Goal: Find specific page/section: Find specific page/section

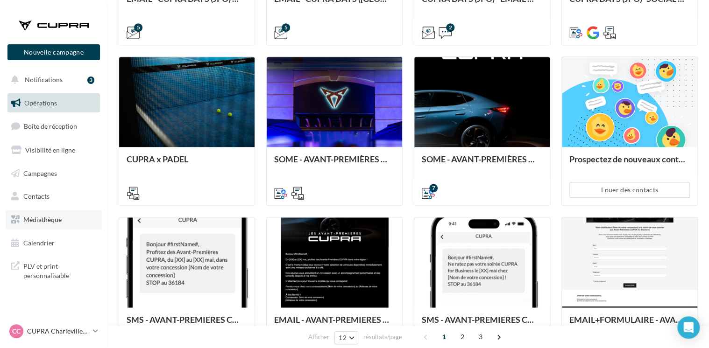
scroll to position [377, 0]
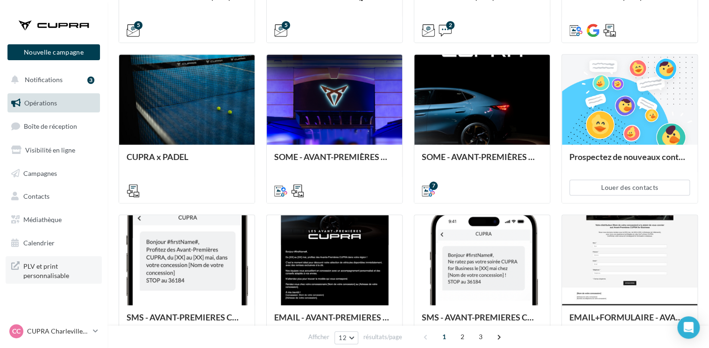
click at [56, 277] on span "PLV et print personnalisable" at bounding box center [59, 270] width 73 height 20
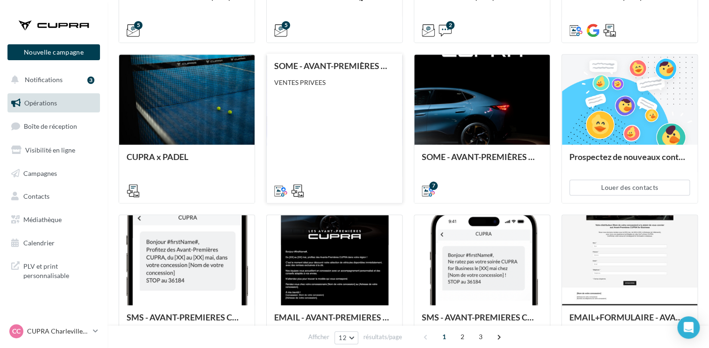
scroll to position [470, 0]
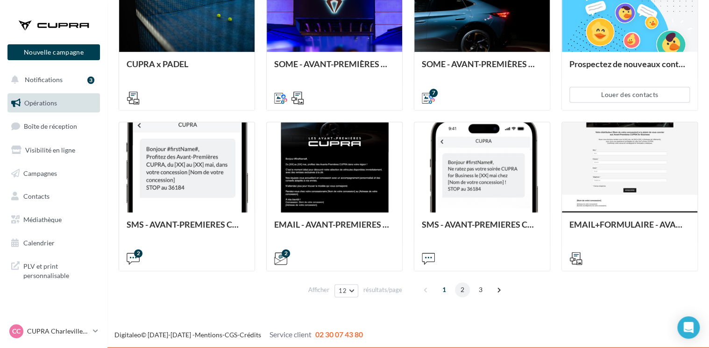
click at [462, 291] on span "2" at bounding box center [462, 290] width 15 height 15
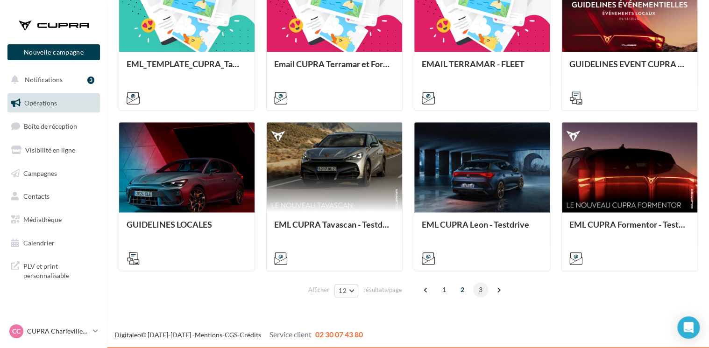
click at [478, 291] on span "3" at bounding box center [480, 290] width 15 height 15
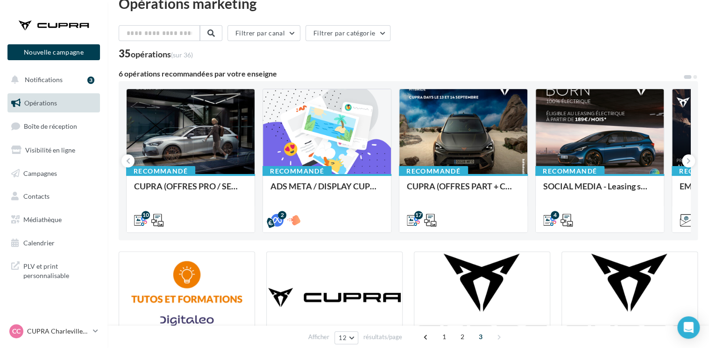
scroll to position [0, 0]
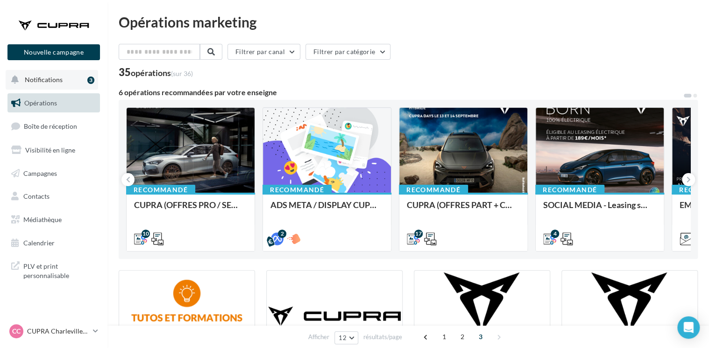
click at [52, 83] on span "Notifications" at bounding box center [44, 80] width 38 height 8
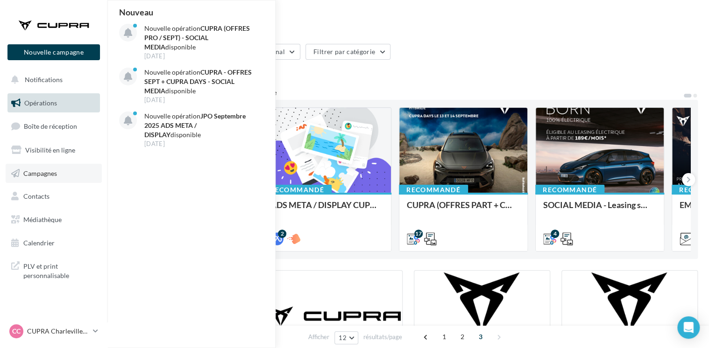
click at [54, 170] on span "Campagnes" at bounding box center [40, 173] width 34 height 8
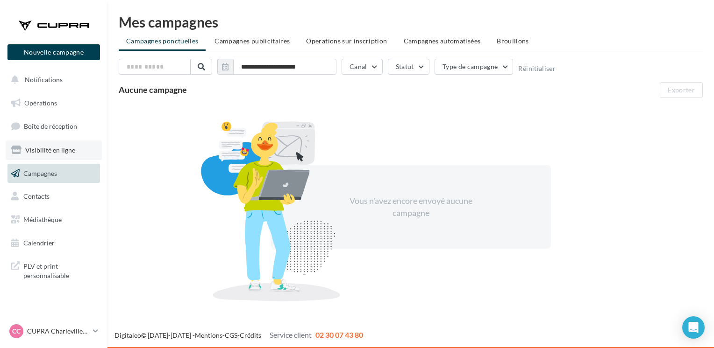
drag, startPoint x: 0, startPoint y: 0, endPoint x: 54, endPoint y: 149, distance: 159.0
click at [54, 149] on span "Visibilité en ligne" at bounding box center [50, 150] width 50 height 8
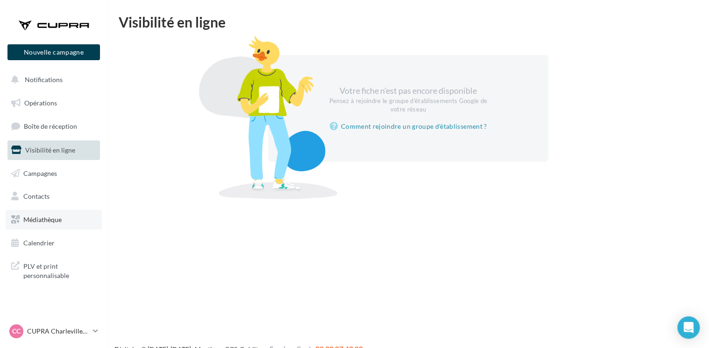
click at [42, 213] on link "Médiathèque" at bounding box center [54, 220] width 96 height 20
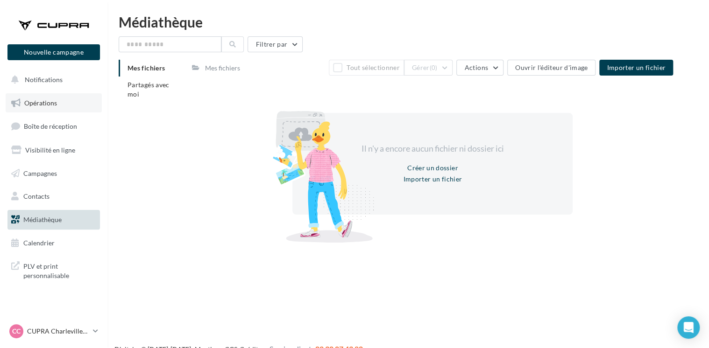
click at [45, 97] on link "Opérations" at bounding box center [54, 103] width 96 height 20
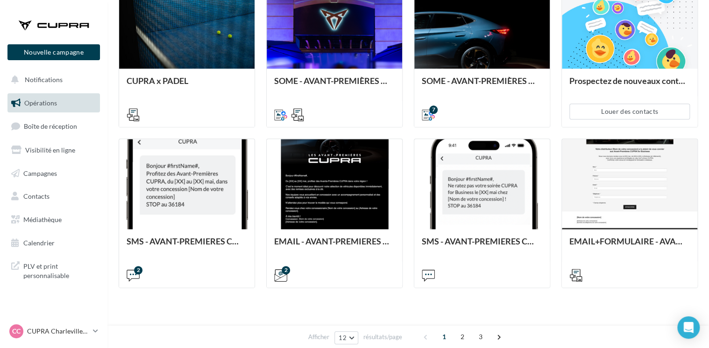
scroll to position [470, 0]
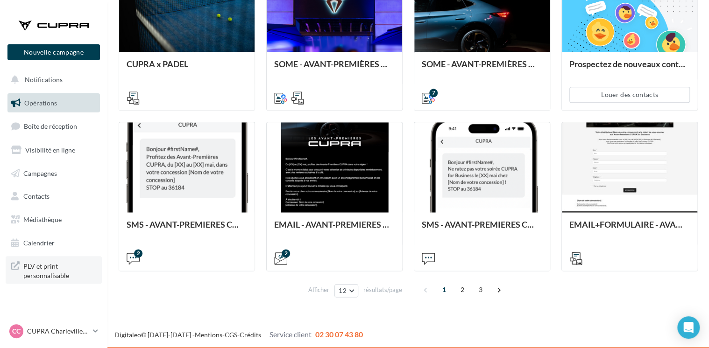
click at [64, 272] on span "PLV et print personnalisable" at bounding box center [59, 270] width 73 height 20
click at [473, 292] on span "3" at bounding box center [480, 290] width 15 height 15
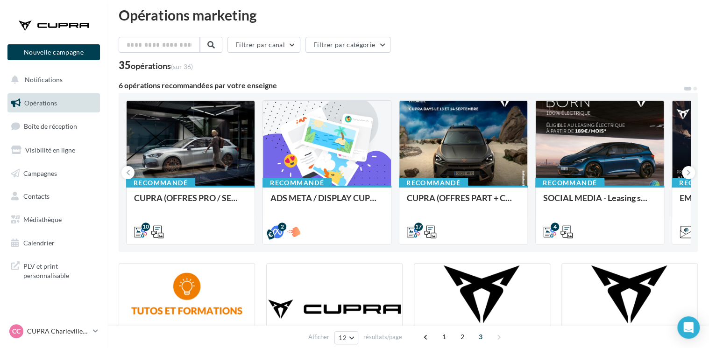
scroll to position [0, 0]
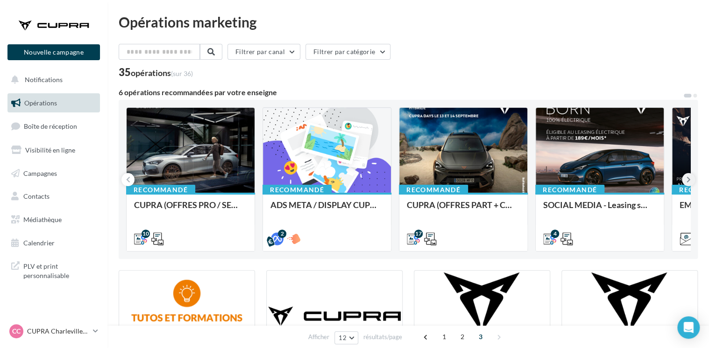
click at [687, 179] on icon at bounding box center [689, 179] width 4 height 9
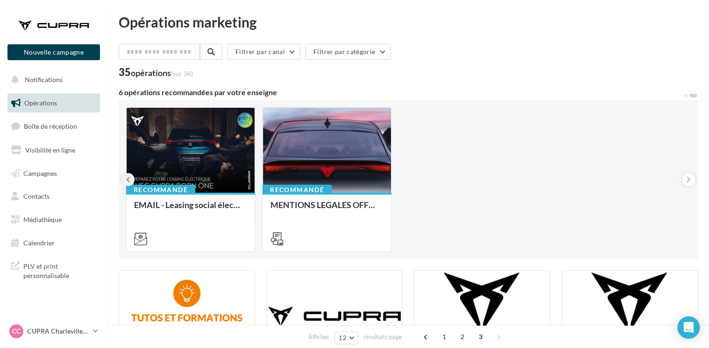
click at [125, 182] on button at bounding box center [127, 179] width 13 height 13
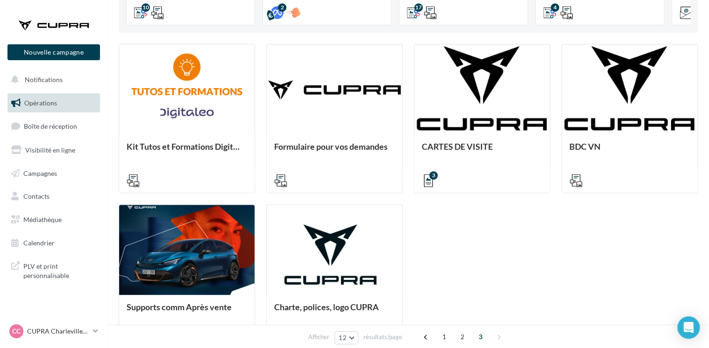
scroll to position [229, 0]
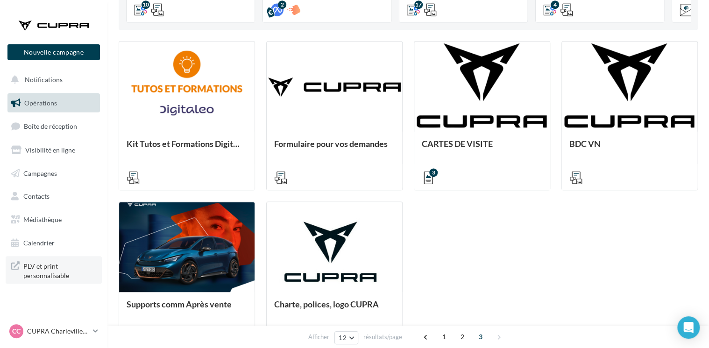
click at [57, 263] on span "PLV et print personnalisable" at bounding box center [59, 270] width 73 height 20
click at [81, 273] on span "PLV et print personnalisable" at bounding box center [59, 270] width 73 height 20
click at [45, 269] on span "PLV et print personnalisable" at bounding box center [59, 270] width 73 height 20
click at [57, 265] on span "PLV et print personnalisable" at bounding box center [59, 270] width 73 height 20
click at [46, 270] on span "PLV et print personnalisable" at bounding box center [59, 270] width 73 height 20
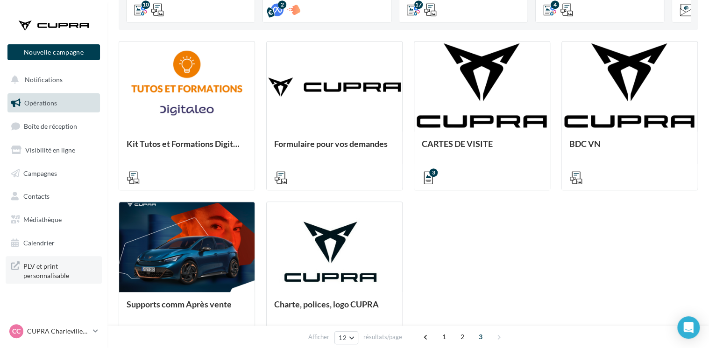
click at [43, 266] on span "PLV et print personnalisable" at bounding box center [59, 270] width 73 height 20
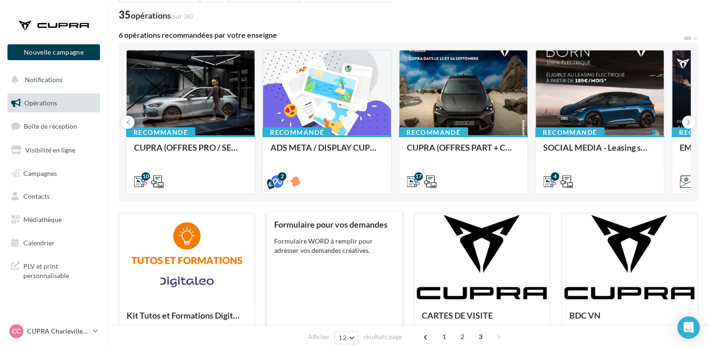
scroll to position [309, 0]
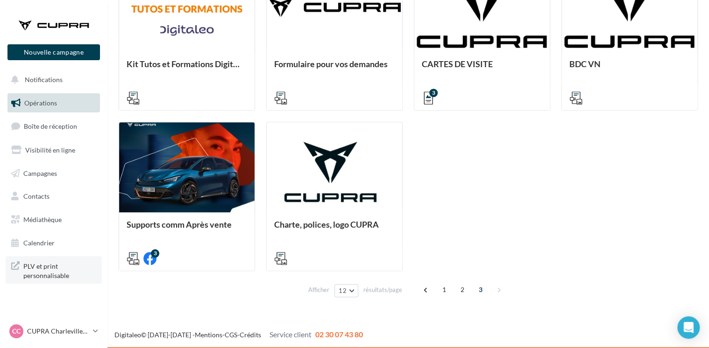
click at [41, 272] on span "PLV et print personnalisable" at bounding box center [59, 270] width 73 height 20
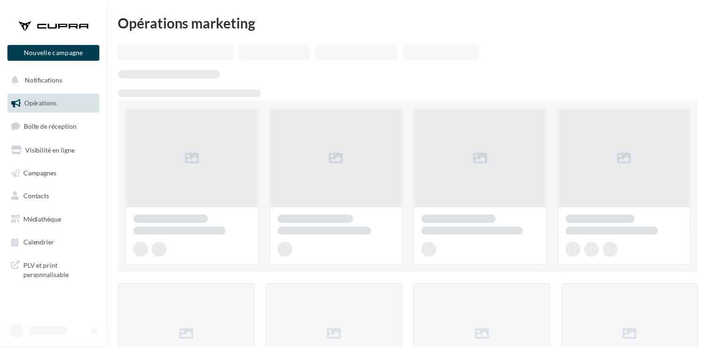
scroll to position [309, 0]
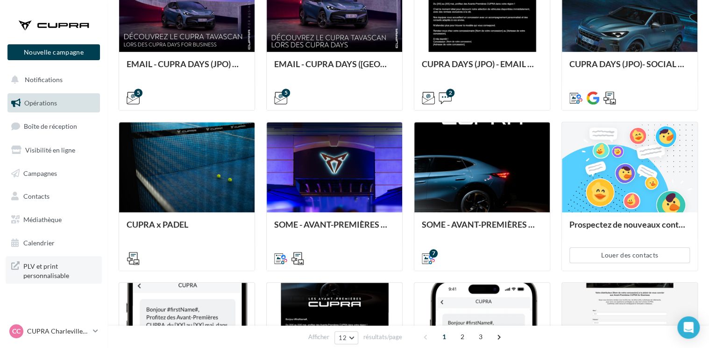
click at [50, 274] on span "PLV et print personnalisable" at bounding box center [59, 270] width 73 height 20
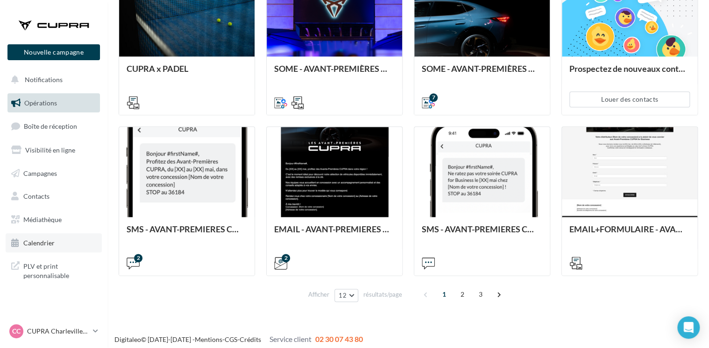
scroll to position [469, 0]
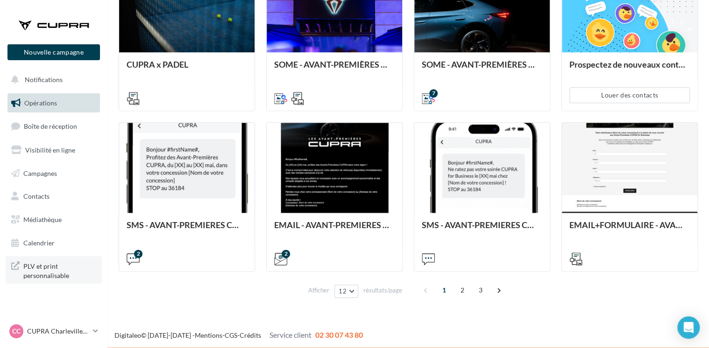
click at [36, 266] on span "PLV et print personnalisable" at bounding box center [59, 270] width 73 height 20
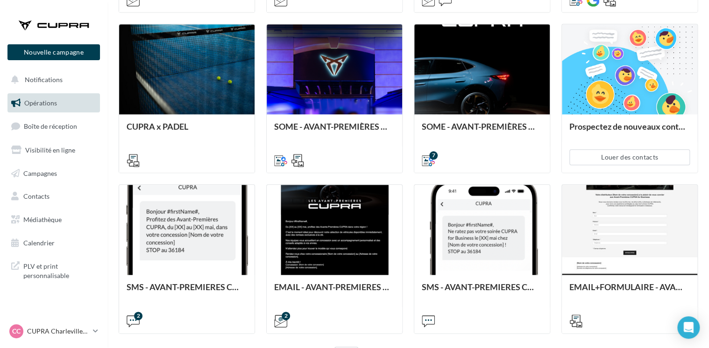
scroll to position [470, 0]
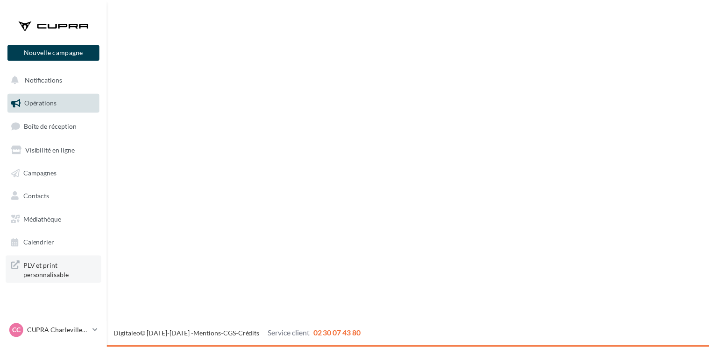
scroll to position [470, 0]
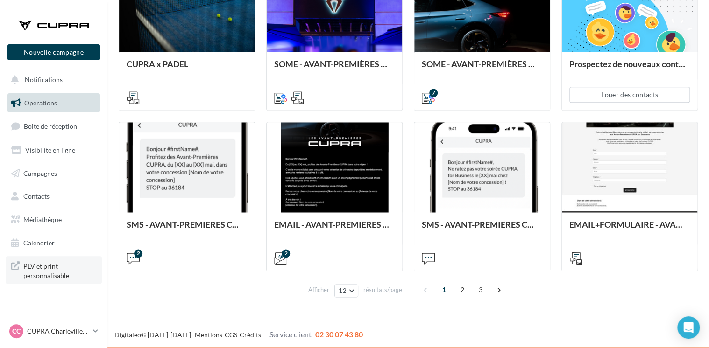
click at [52, 269] on span "PLV et print personnalisable" at bounding box center [59, 270] width 73 height 20
click at [56, 275] on span "PLV et print personnalisable" at bounding box center [59, 270] width 73 height 20
click at [97, 328] on icon at bounding box center [95, 331] width 5 height 8
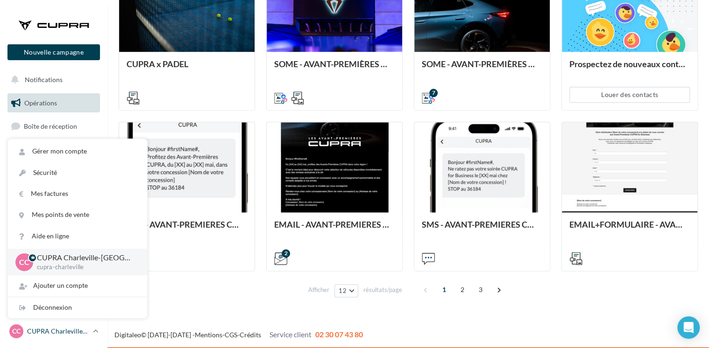
click at [97, 328] on icon at bounding box center [95, 331] width 5 height 8
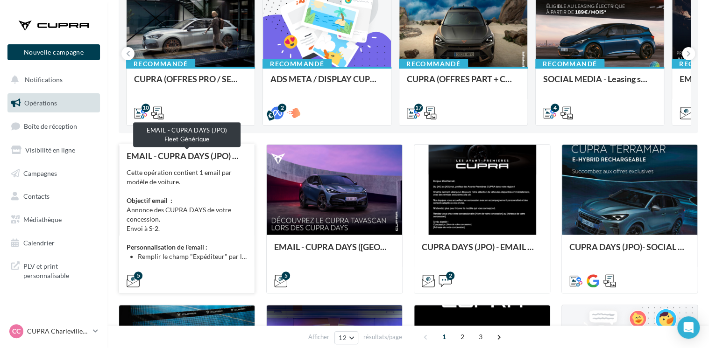
scroll to position [0, 0]
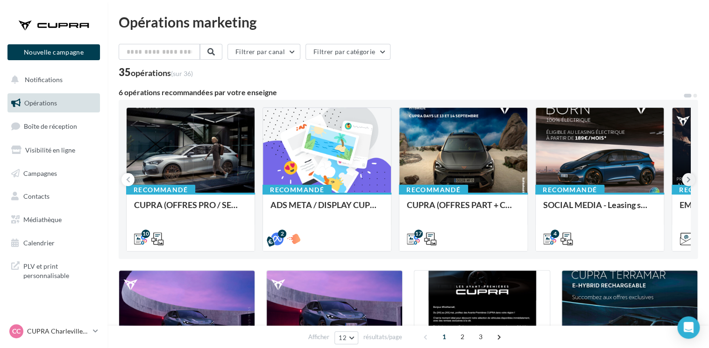
click at [691, 180] on button at bounding box center [688, 179] width 13 height 13
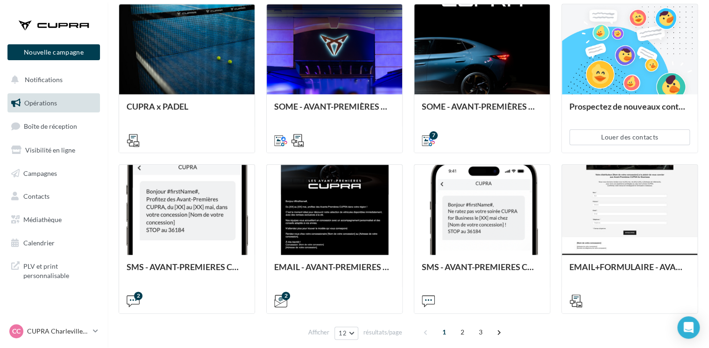
scroll to position [470, 0]
